Goal: Find contact information: Find contact information

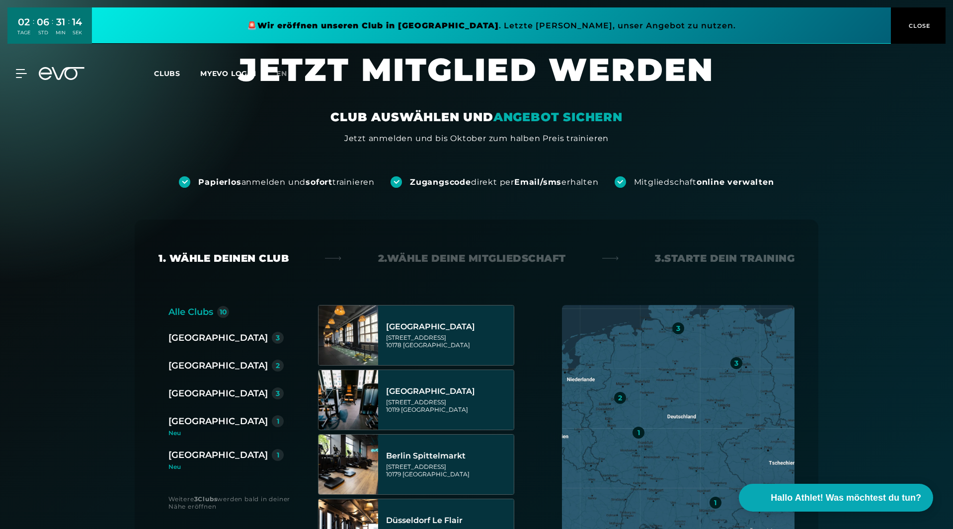
click at [191, 419] on div "[GEOGRAPHIC_DATA]" at bounding box center [217, 421] width 99 height 14
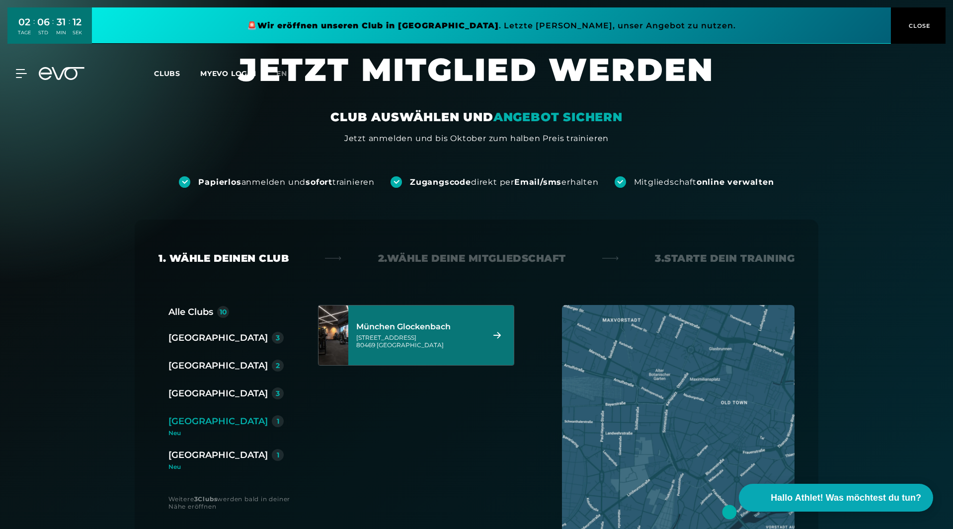
click at [409, 336] on div "Baaderstraße 80 80469 München" at bounding box center [418, 341] width 125 height 15
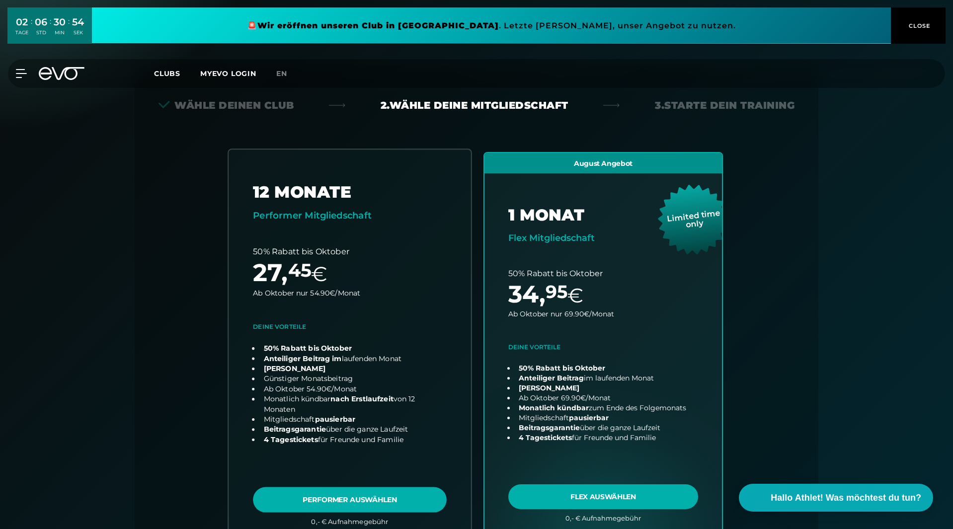
scroll to position [174, 0]
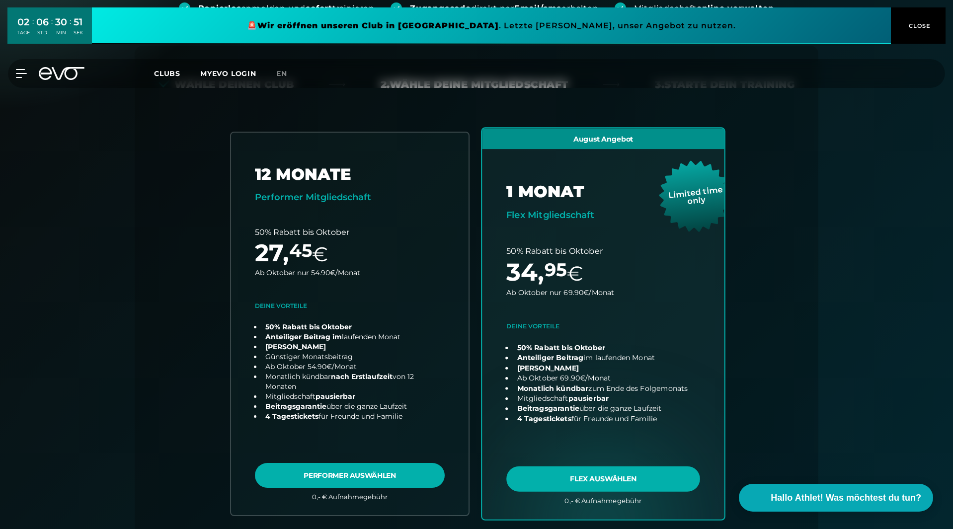
click at [662, 482] on link "choose plan" at bounding box center [603, 323] width 242 height 391
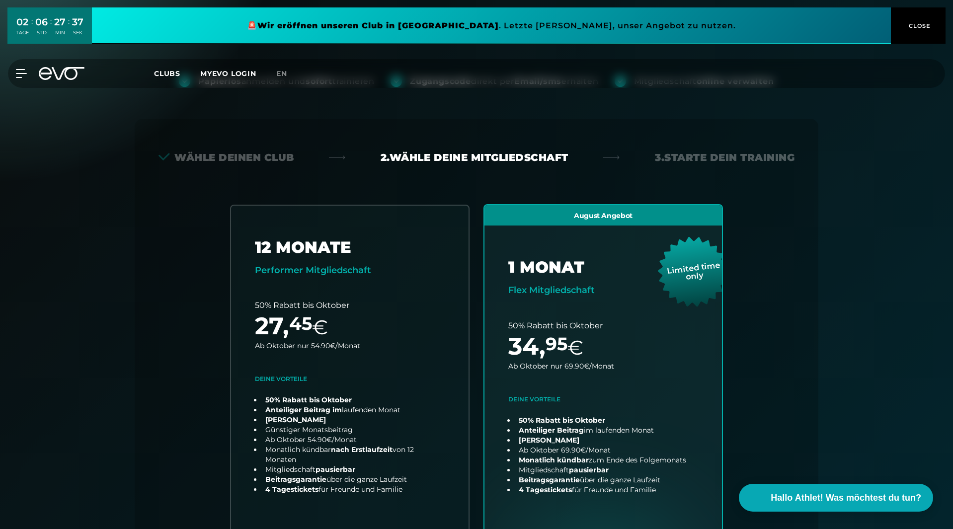
scroll to position [0, 0]
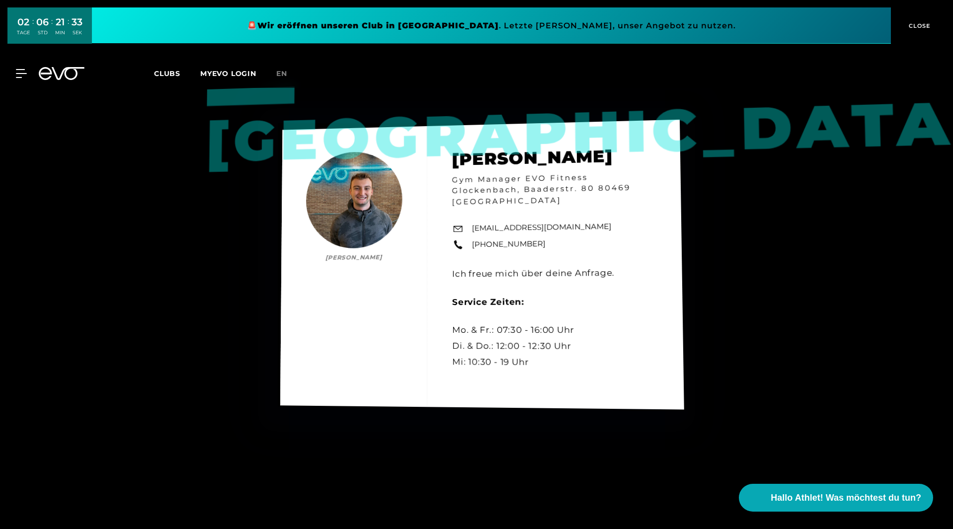
scroll to position [1503, 0]
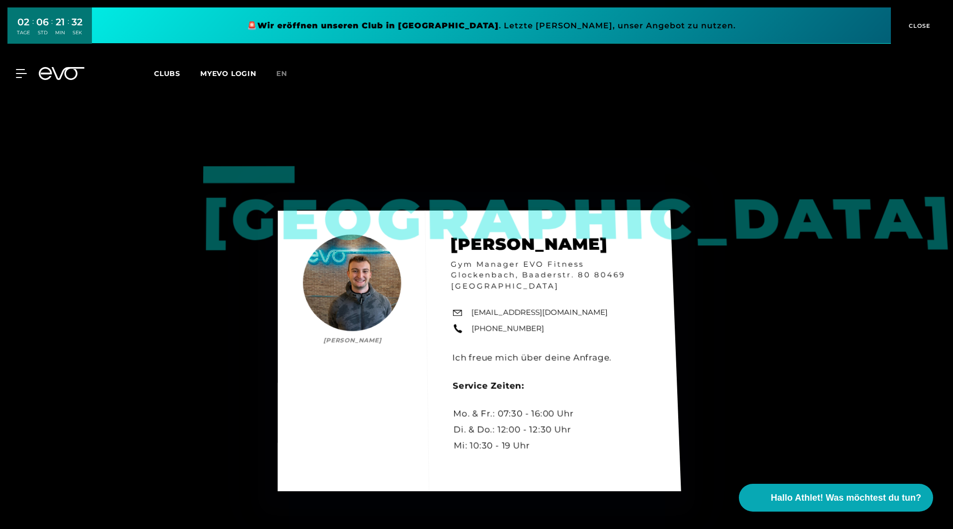
click at [478, 321] on div "München [PERSON_NAME] [PERSON_NAME] Gym Manager EVO Fitness Glockenbach, Baader…" at bounding box center [479, 350] width 403 height 281
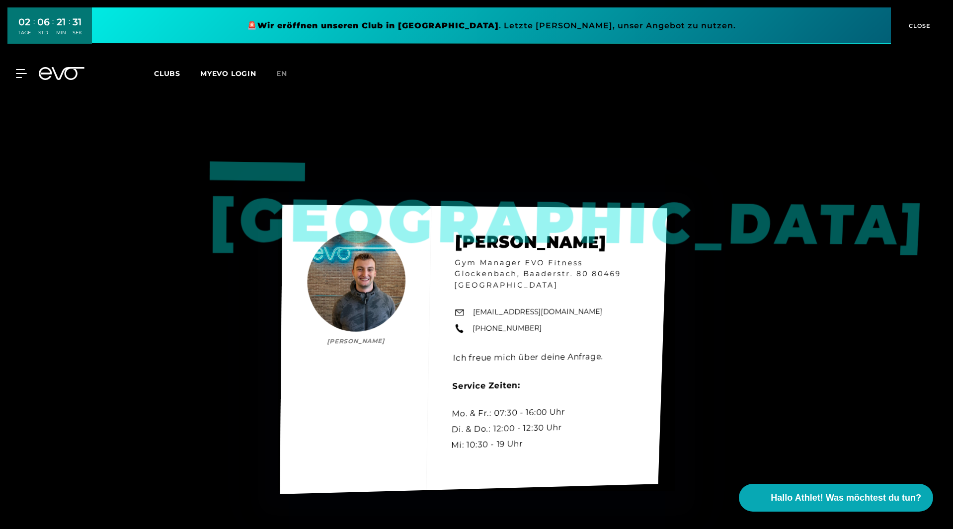
click at [317, 208] on div "München [PERSON_NAME] [PERSON_NAME] Gym Manager EVO Fitness Glockenbach, Baader…" at bounding box center [473, 349] width 387 height 289
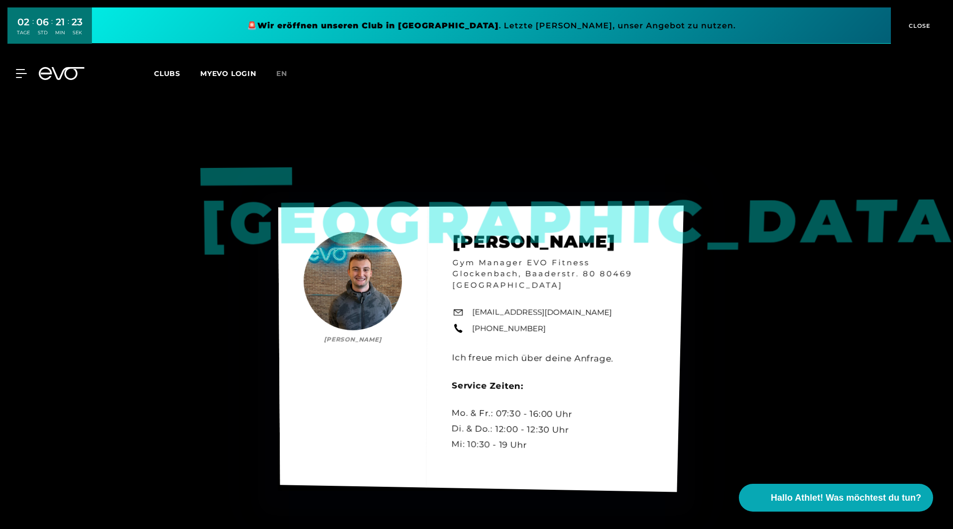
click at [517, 312] on link "[EMAIL_ADDRESS][DOMAIN_NAME]" at bounding box center [542, 313] width 140 height 12
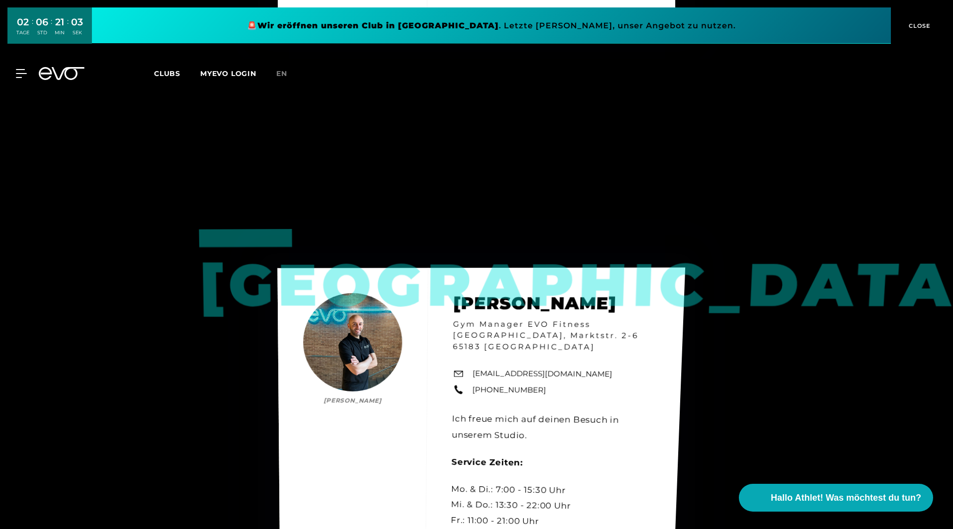
scroll to position [919, 0]
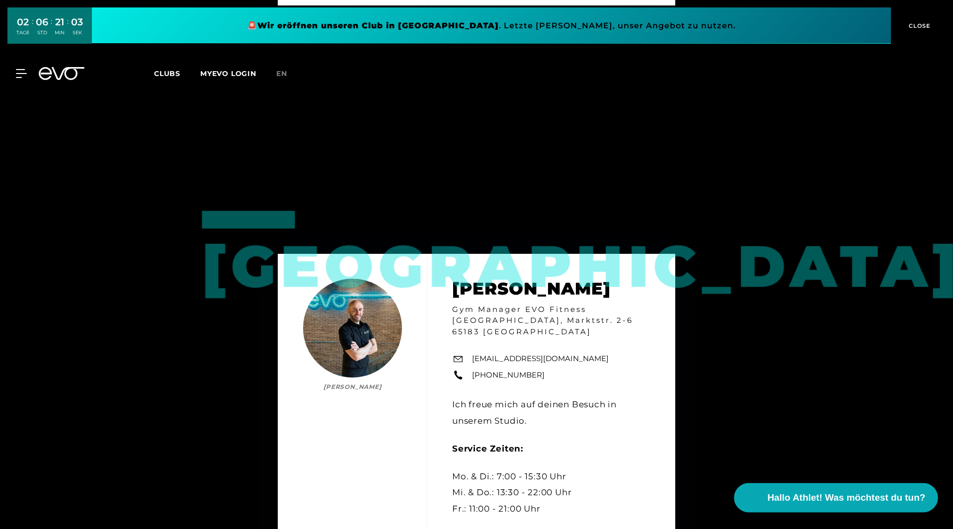
click at [829, 499] on span "Hallo Athlet! Was möchtest du tun?" at bounding box center [847, 498] width 158 height 14
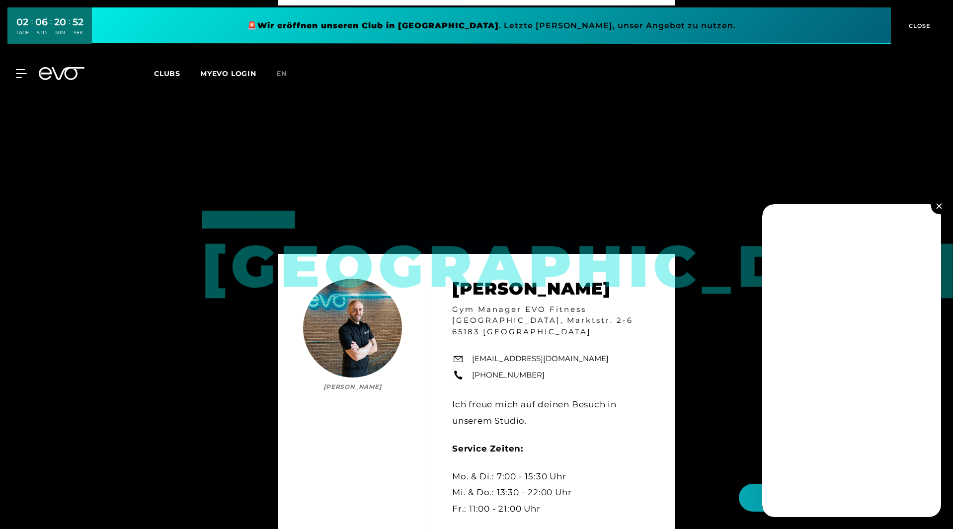
click at [940, 207] on img at bounding box center [938, 205] width 5 height 5
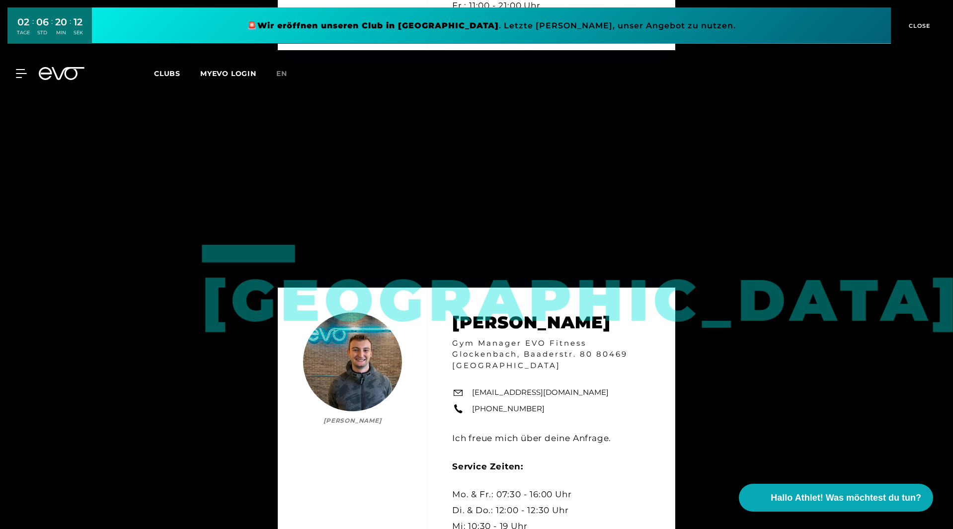
scroll to position [1528, 0]
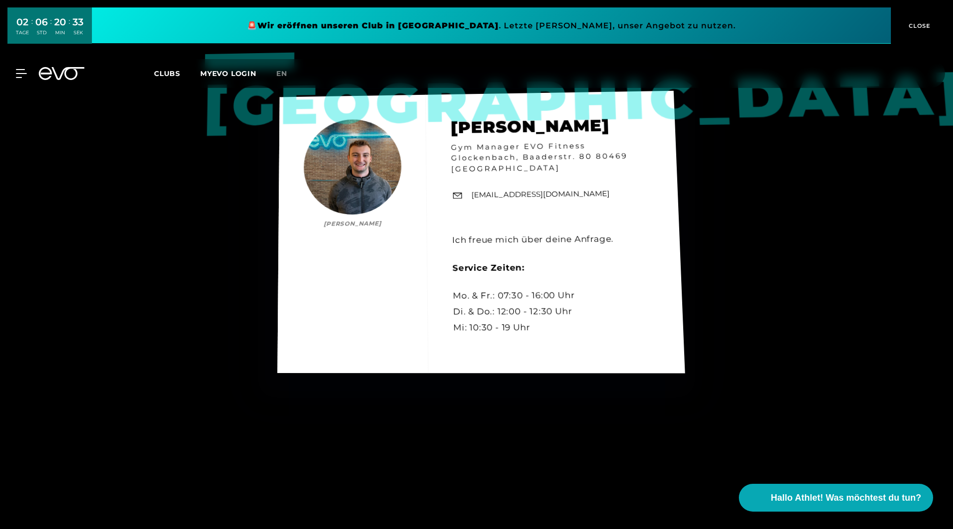
scroll to position [1590, 0]
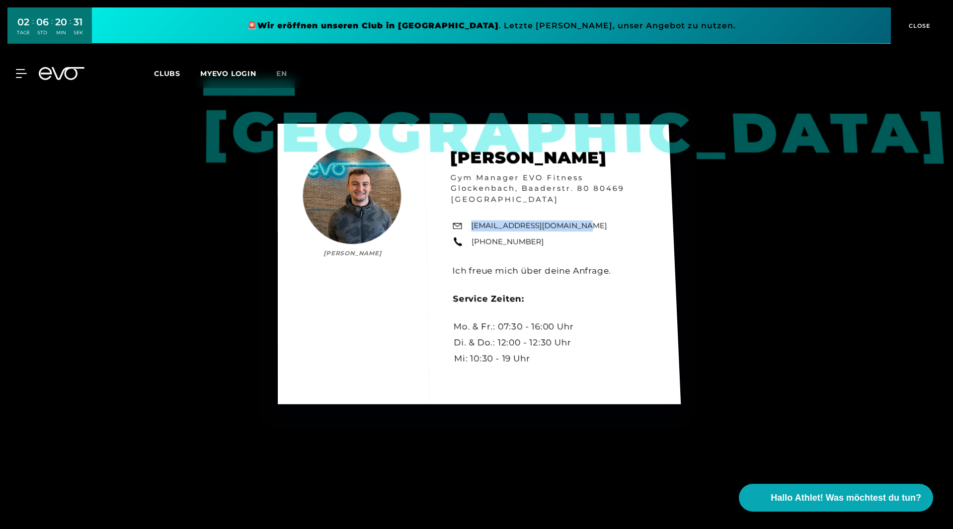
drag, startPoint x: 582, startPoint y: 222, endPoint x: 474, endPoint y: 230, distance: 108.6
click at [474, 230] on div "München [PERSON_NAME] [PERSON_NAME] Gym Manager EVO Fitness Glockenbach, Baader…" at bounding box center [479, 264] width 403 height 281
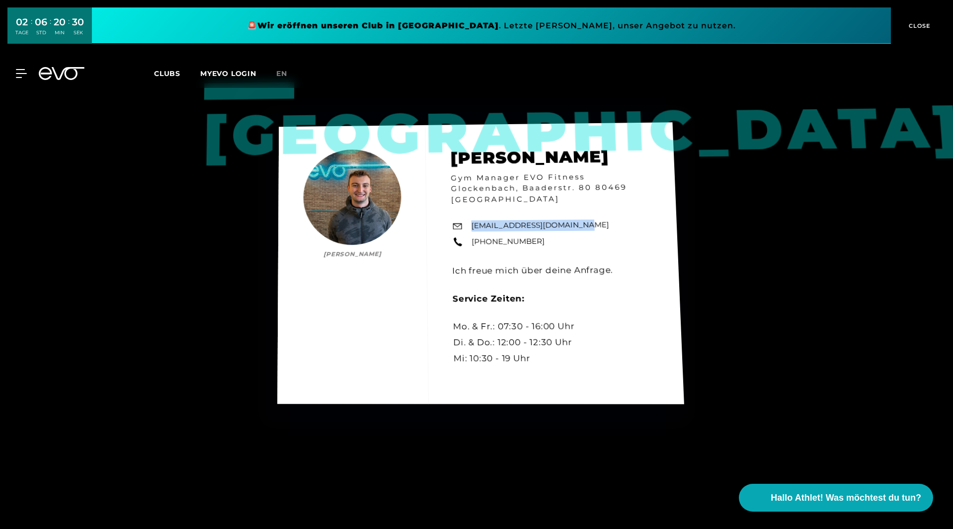
copy link "[EMAIL_ADDRESS][DOMAIN_NAME]"
